Goal: Task Accomplishment & Management: Complete application form

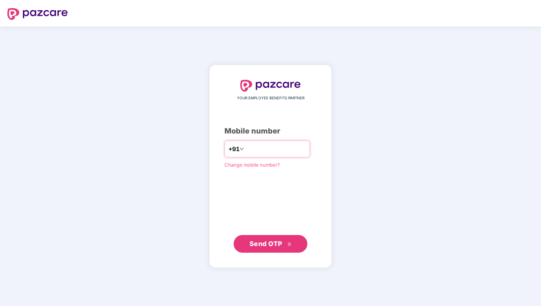
type input "**********"
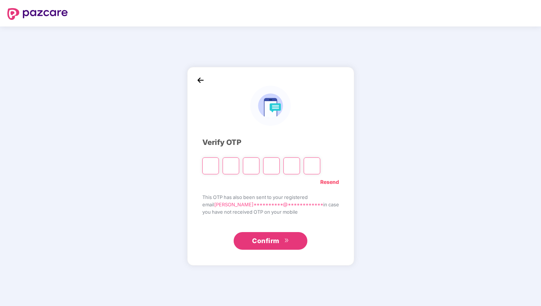
click at [219, 168] on input "Please enter verification code. Digit 1" at bounding box center [210, 166] width 17 height 17
type input "*"
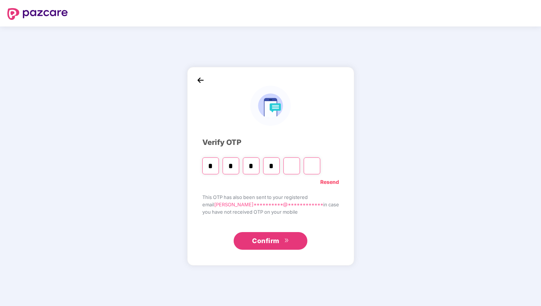
type input "*"
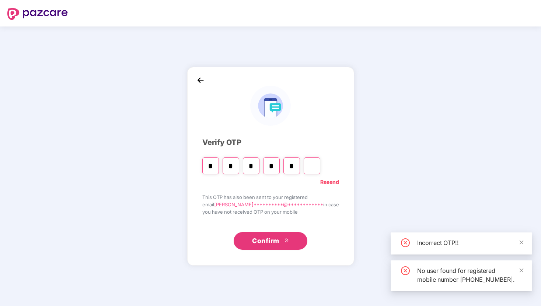
type input "*"
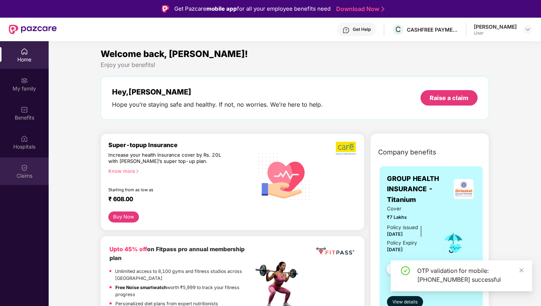
click at [28, 170] on div "Claims" at bounding box center [24, 172] width 49 height 28
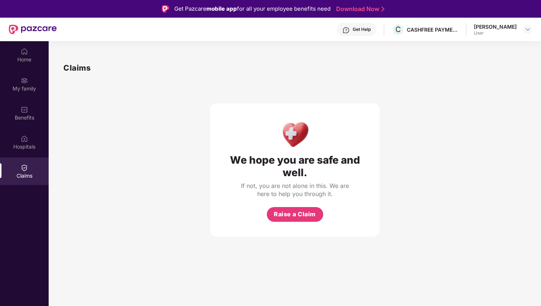
click at [363, 31] on div "Get Help" at bounding box center [361, 30] width 18 height 6
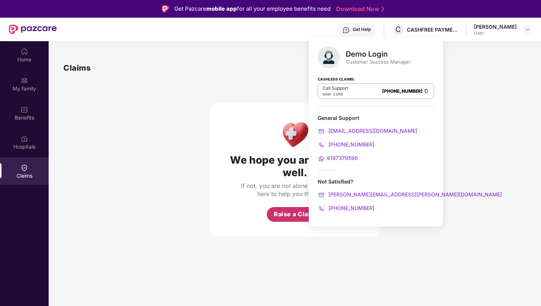
click at [284, 215] on span "Raise a Claim" at bounding box center [295, 214] width 42 height 9
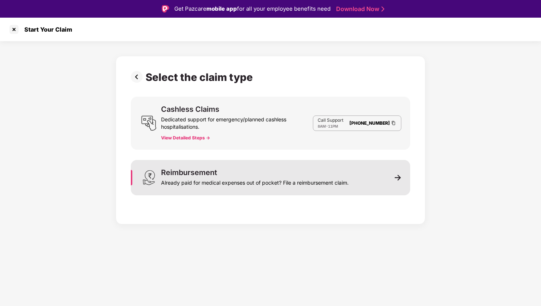
click at [339, 184] on div "Already paid for medical expenses out of pocket? File a reimbursement claim." at bounding box center [254, 181] width 187 height 10
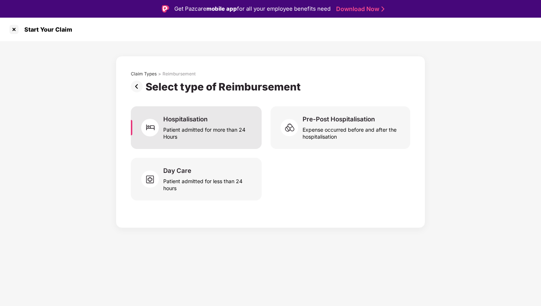
click at [162, 126] on img at bounding box center [152, 128] width 22 height 22
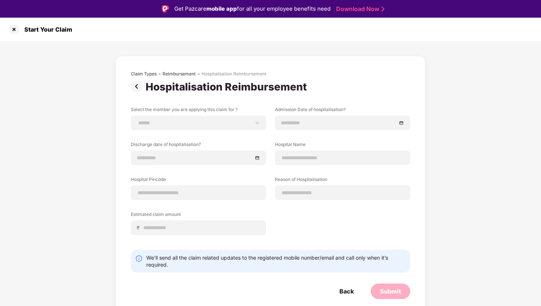
click at [136, 88] on img at bounding box center [138, 87] width 15 height 12
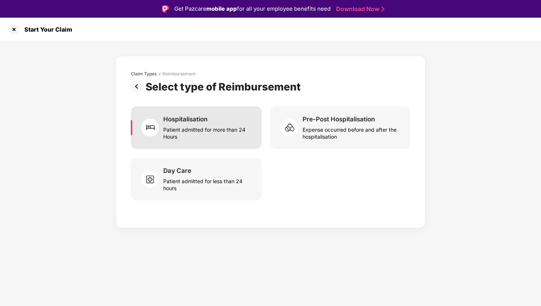
click at [196, 134] on div "Patient admitted for more than 24 Hours" at bounding box center [207, 131] width 89 height 17
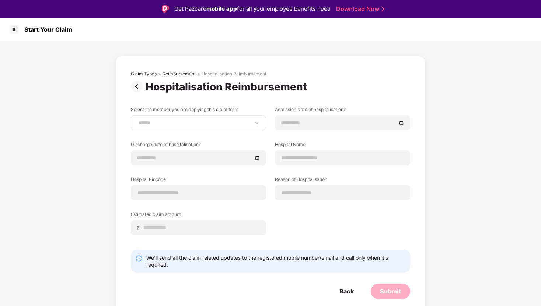
click at [216, 119] on div "**********" at bounding box center [198, 123] width 135 height 15
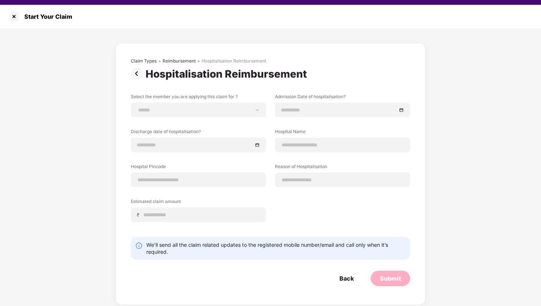
scroll to position [13, 0]
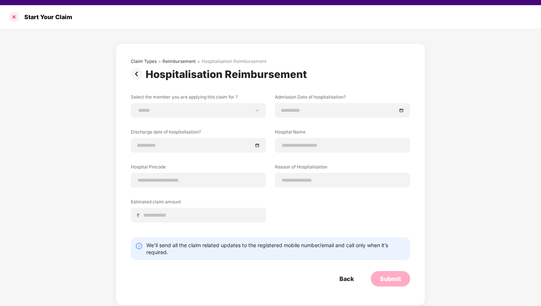
click at [14, 16] on div at bounding box center [14, 17] width 12 height 12
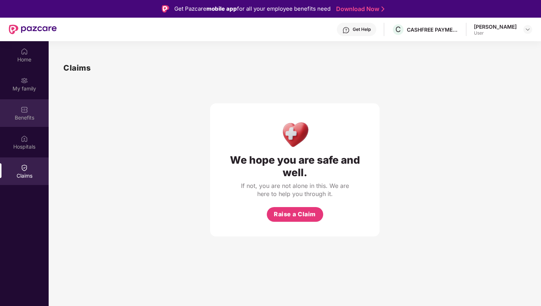
click at [27, 114] on div "Benefits" at bounding box center [24, 117] width 49 height 7
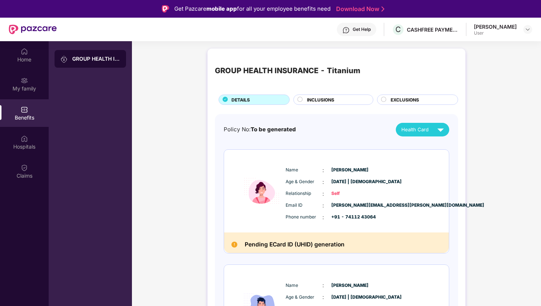
click at [89, 62] on div "GROUP HEALTH INSURANCE - Titanium" at bounding box center [96, 58] width 48 height 7
click at [436, 132] on img at bounding box center [440, 129] width 13 height 13
click at [75, 60] on div "GROUP HEALTH INSURANCE - Titanium" at bounding box center [96, 58] width 48 height 7
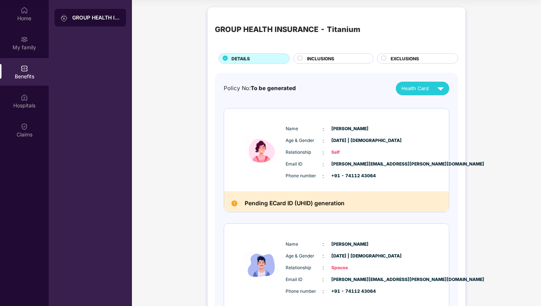
scroll to position [8, 0]
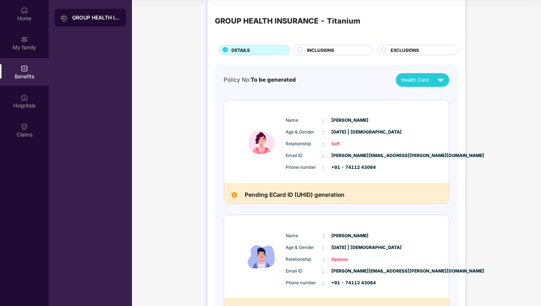
click at [422, 80] on span "Health Card" at bounding box center [414, 80] width 27 height 8
click at [319, 50] on span "INCLUSIONS" at bounding box center [320, 50] width 27 height 7
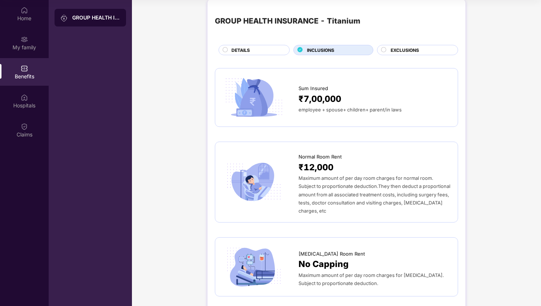
click at [414, 50] on span "EXCLUSIONS" at bounding box center [404, 50] width 28 height 7
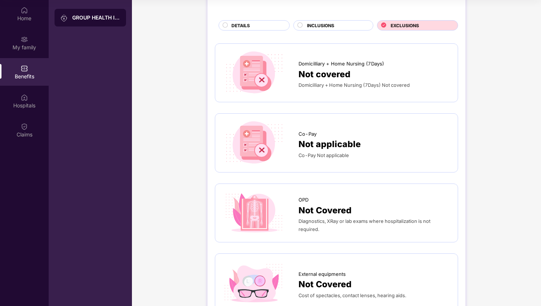
scroll to position [0, 0]
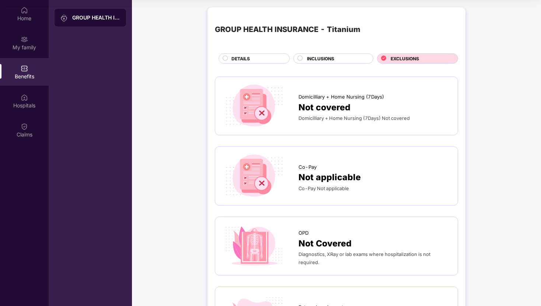
click at [274, 54] on div "DETAILS" at bounding box center [253, 58] width 71 height 10
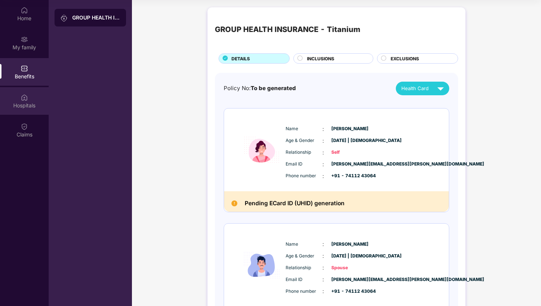
click at [22, 101] on img at bounding box center [24, 97] width 7 height 7
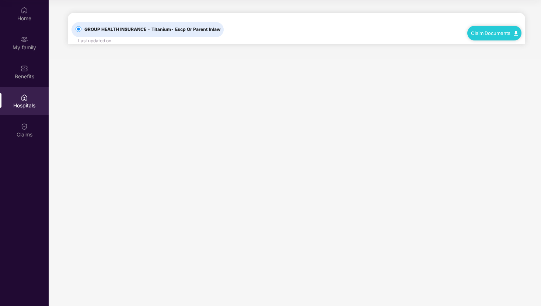
click at [487, 36] on div "Claim Documents" at bounding box center [494, 33] width 54 height 15
click at [514, 32] on img at bounding box center [516, 33] width 4 height 5
click at [514, 44] on link "Claim Form" at bounding box center [497, 46] width 48 height 16
